Goal: Information Seeking & Learning: Learn about a topic

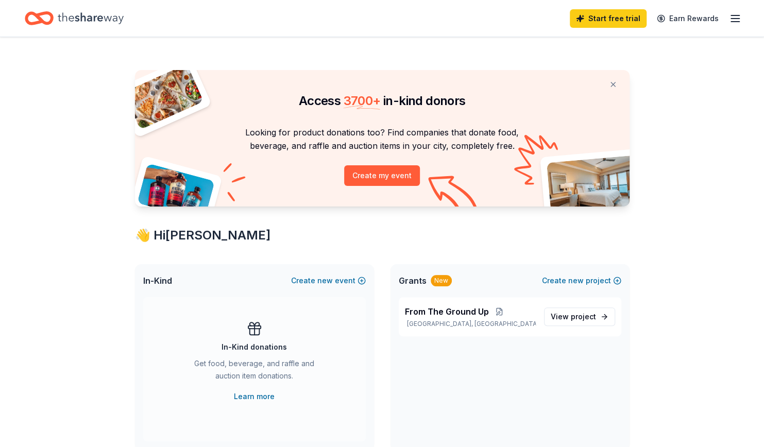
click at [73, 22] on icon "Home" at bounding box center [91, 18] width 66 height 21
click at [94, 15] on icon "Home" at bounding box center [91, 18] width 66 height 21
click at [737, 20] on icon "button" at bounding box center [735, 18] width 12 height 12
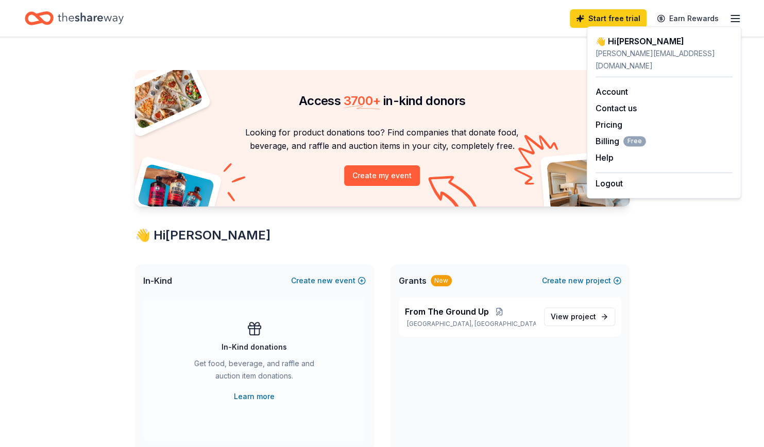
click at [522, 61] on div "Access 3700 + in-kind donors Looking for product donations too? Find companies …" at bounding box center [383, 406] width 528 height 738
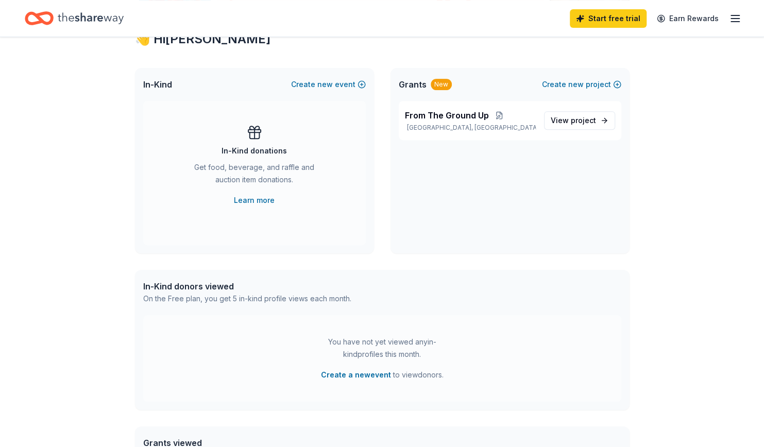
scroll to position [196, 0]
click at [581, 124] on span "project" at bounding box center [583, 120] width 25 height 9
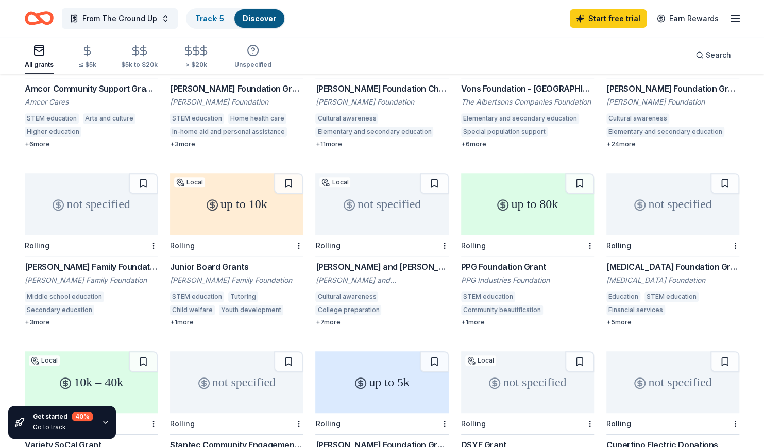
scroll to position [43, 0]
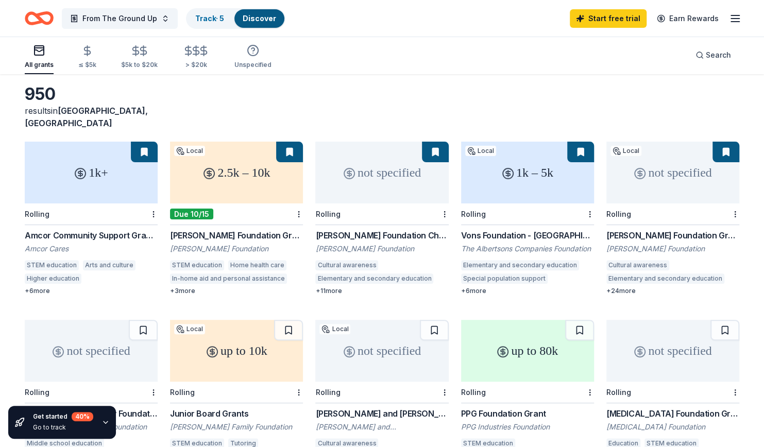
click at [522, 173] on div "1k – 5k" at bounding box center [527, 173] width 133 height 62
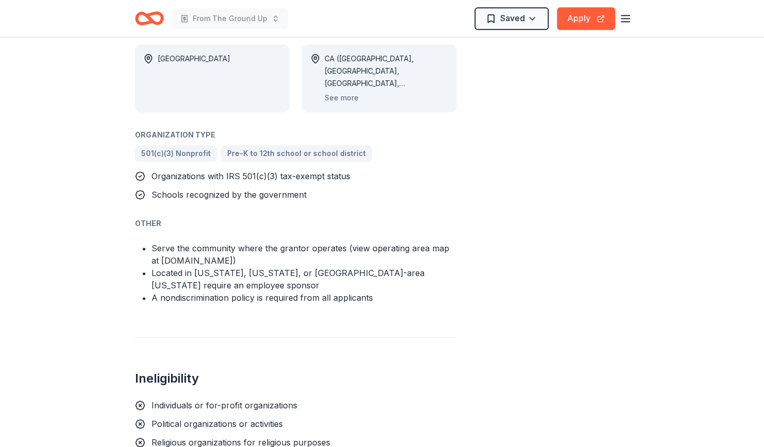
scroll to position [197, 0]
